Goal: Check status: Check status

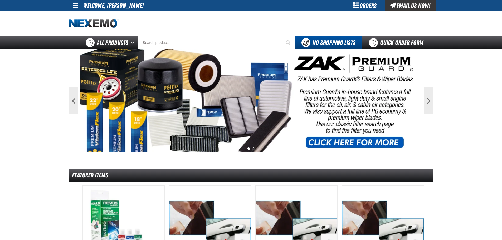
click at [74, 6] on span at bounding box center [76, 5] width 6 height 6
click at [82, 16] on link "My Account My Account" at bounding box center [82, 15] width 23 height 5
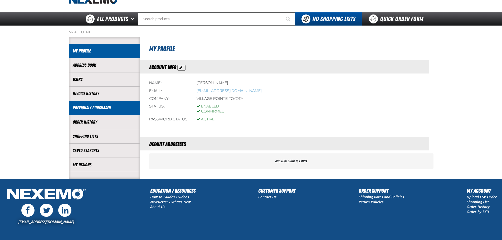
scroll to position [23, 0]
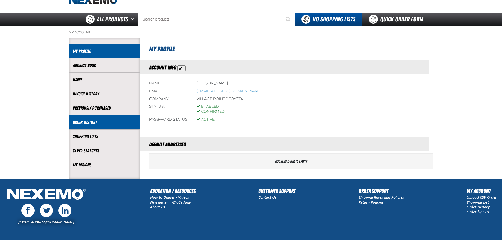
click at [100, 122] on link "Order History" at bounding box center [104, 122] width 63 height 6
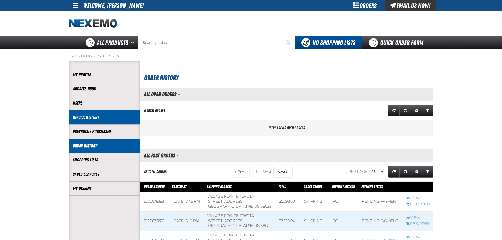
scroll to position [0, 0]
click at [101, 120] on li "Invoice History" at bounding box center [104, 117] width 71 height 14
click at [104, 118] on link "Invoice History" at bounding box center [104, 117] width 63 height 6
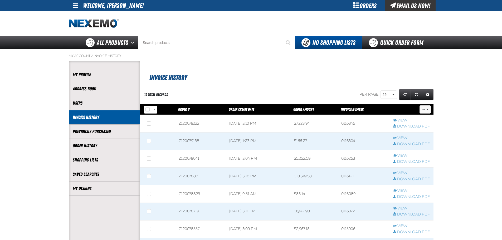
click at [424, 109] on span "..." at bounding box center [423, 109] width 3 height 3
click at [423, 108] on span "..." at bounding box center [423, 109] width 3 height 3
click at [152, 109] on button "Rows selection options" at bounding box center [154, 110] width 6 height 8
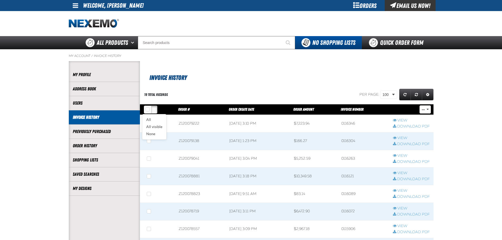
click at [152, 109] on button "Rows selection options" at bounding box center [154, 110] width 6 height 8
click at [197, 94] on div "19 total records" at bounding box center [202, 95] width 124 height 14
click at [157, 108] on button "Rows selection options" at bounding box center [154, 110] width 6 height 8
click at [149, 120] on link "All" at bounding box center [154, 119] width 24 height 7
checkbox input "true"
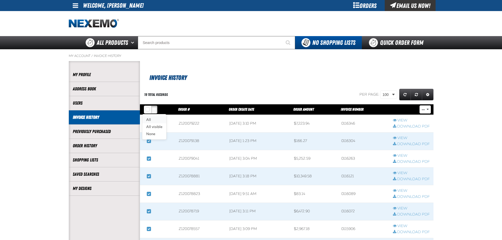
checkbox input "true"
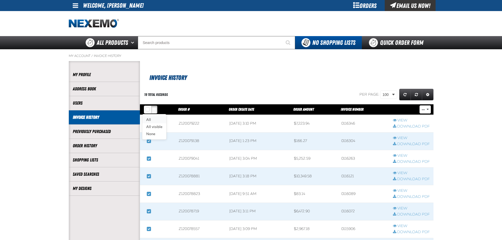
checkbox input "true"
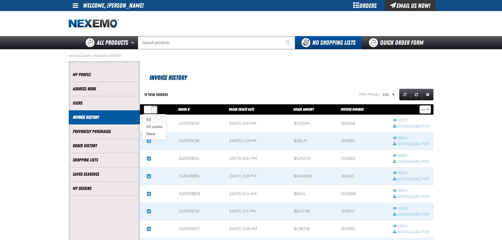
checkbox input "true"
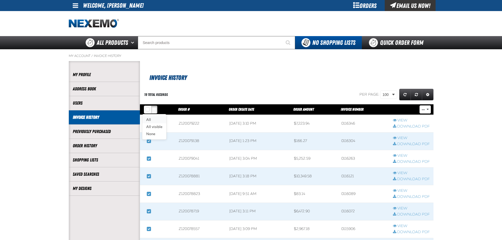
checkbox input "true"
click at [155, 109] on button "Rows selection options" at bounding box center [154, 110] width 6 height 8
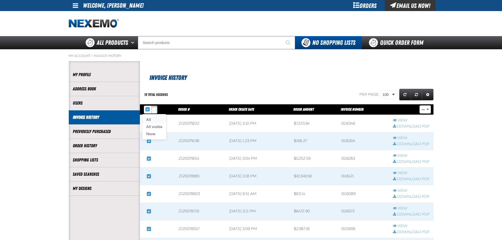
click at [149, 119] on link "All" at bounding box center [154, 119] width 24 height 7
click at [203, 88] on div "19 total records" at bounding box center [202, 95] width 124 height 14
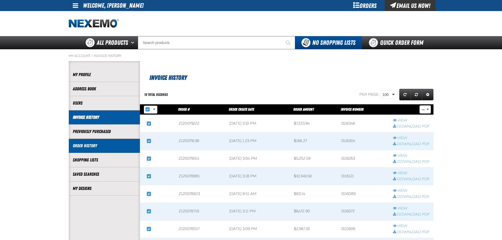
click at [96, 144] on link "Order History" at bounding box center [104, 146] width 63 height 6
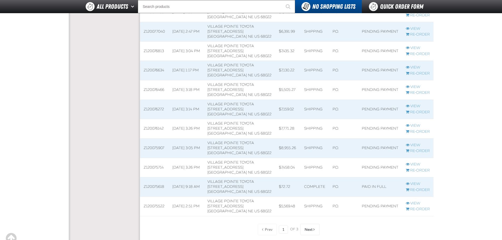
scroll to position [559, 0]
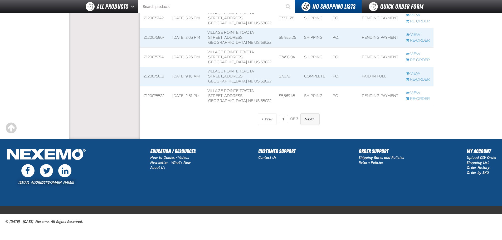
click at [310, 120] on span "Next" at bounding box center [309, 119] width 8 height 4
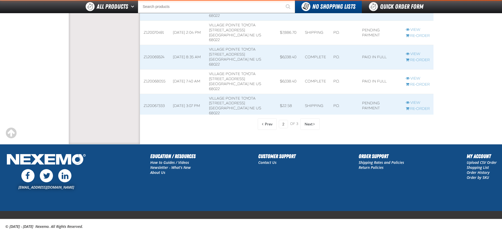
scroll to position [505, 294]
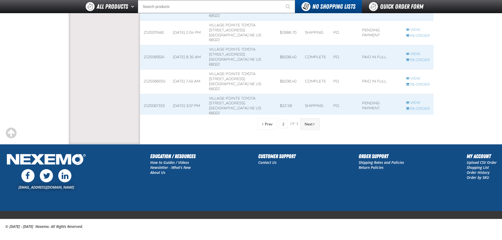
click at [310, 124] on span "Next" at bounding box center [309, 124] width 8 height 4
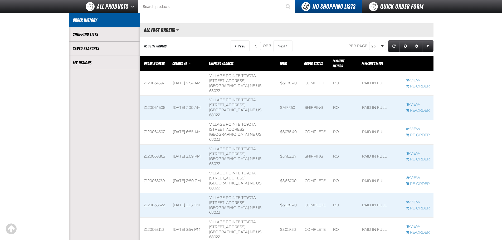
scroll to position [22, 0]
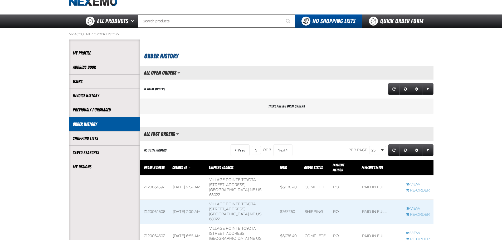
click at [182, 166] on span "Created At" at bounding box center [179, 168] width 14 height 4
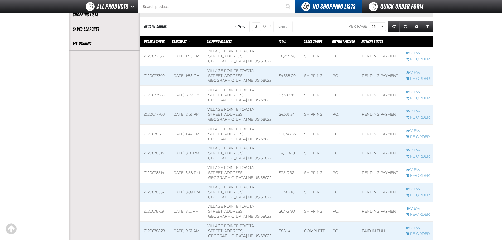
scroll to position [48, 0]
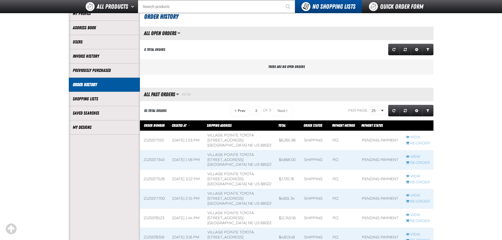
click at [186, 126] on span "Created At" at bounding box center [179, 125] width 14 height 4
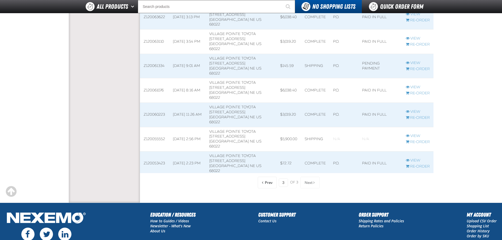
scroll to position [364, 0]
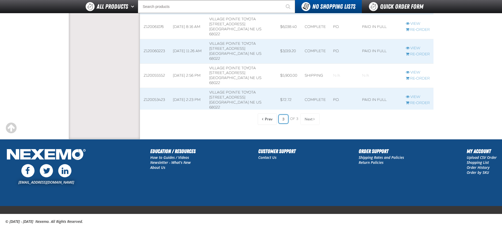
click at [282, 121] on input "3" at bounding box center [283, 119] width 9 height 8
click at [270, 120] on span "Prev" at bounding box center [269, 119] width 8 height 4
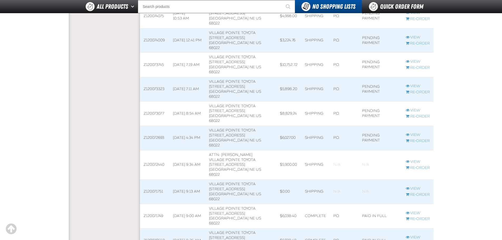
scroll to position [300, 0]
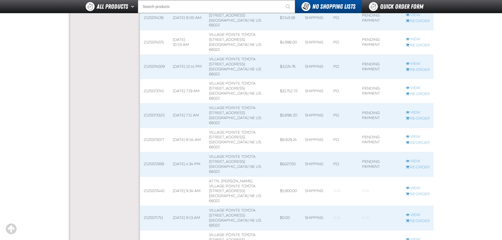
click at [416, 237] on link "View" at bounding box center [418, 239] width 24 height 5
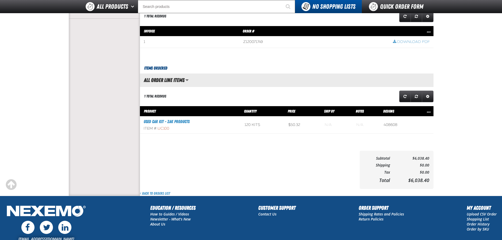
scroll to position [158, 0]
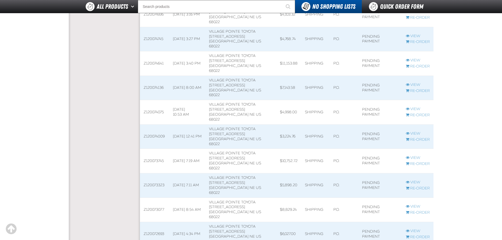
scroll to position [221, 0]
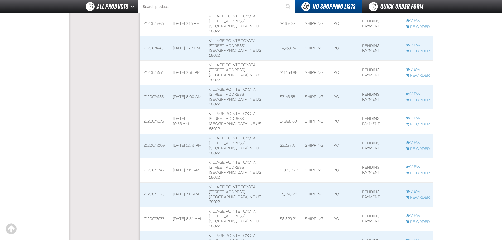
click at [415, 238] on link "View" at bounding box center [418, 240] width 24 height 5
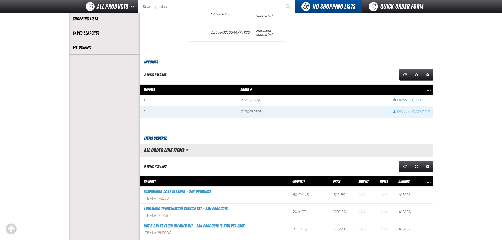
scroll to position [185, 0]
